Goal: Navigation & Orientation: Go to known website

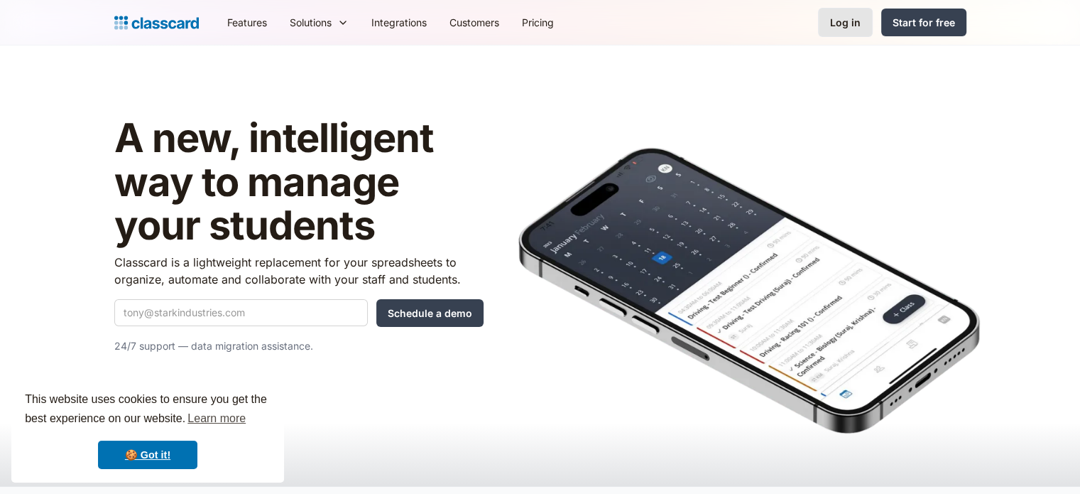
click at [832, 35] on link "Log in" at bounding box center [845, 22] width 55 height 29
click at [829, 23] on link "Log in" at bounding box center [845, 22] width 55 height 29
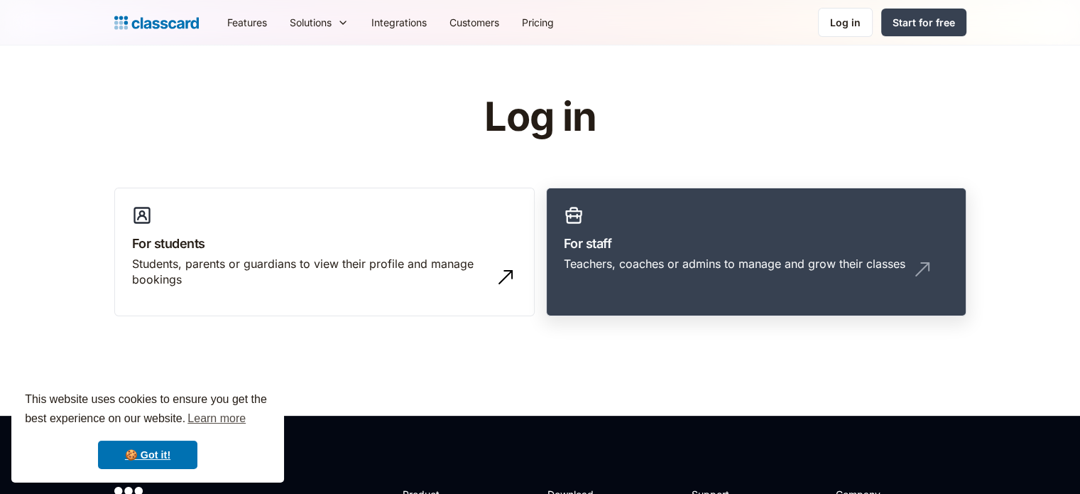
click at [734, 230] on link "For staff Teachers, coaches or admins to manage and grow their classes" at bounding box center [756, 251] width 420 height 129
